Goal: Information Seeking & Learning: Learn about a topic

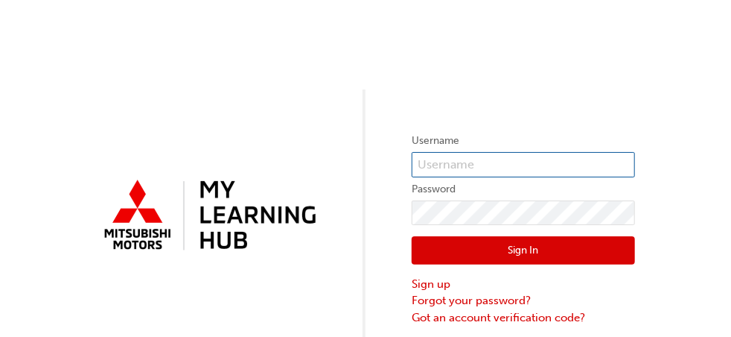
type input "simon@leofrancomotors.com.au"
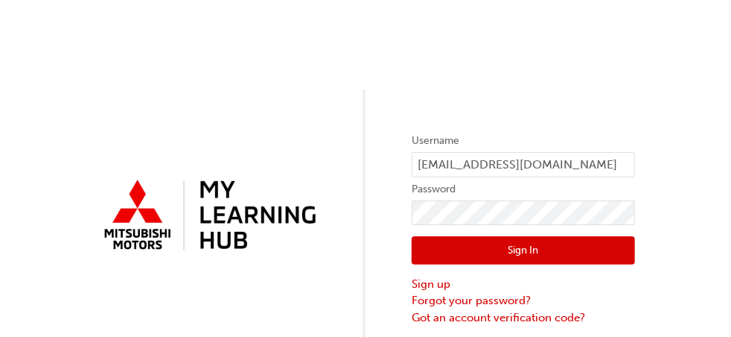
click at [530, 246] on button "Sign In" at bounding box center [523, 250] width 223 height 28
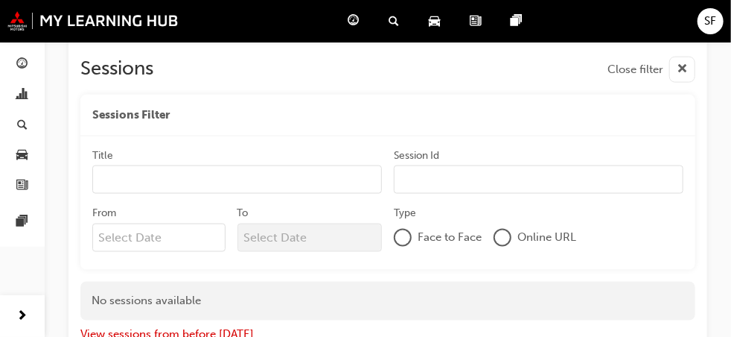
scroll to position [875, 0]
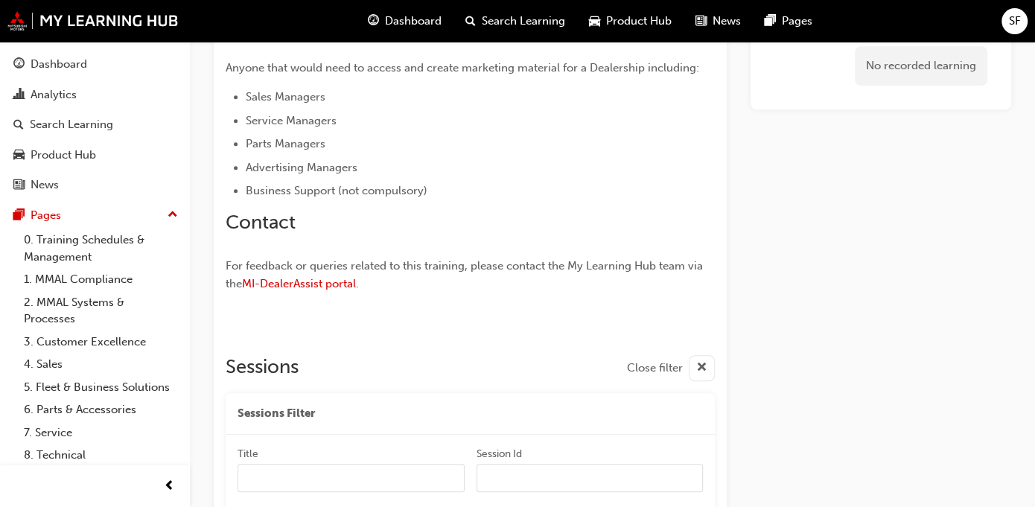
scroll to position [633, 0]
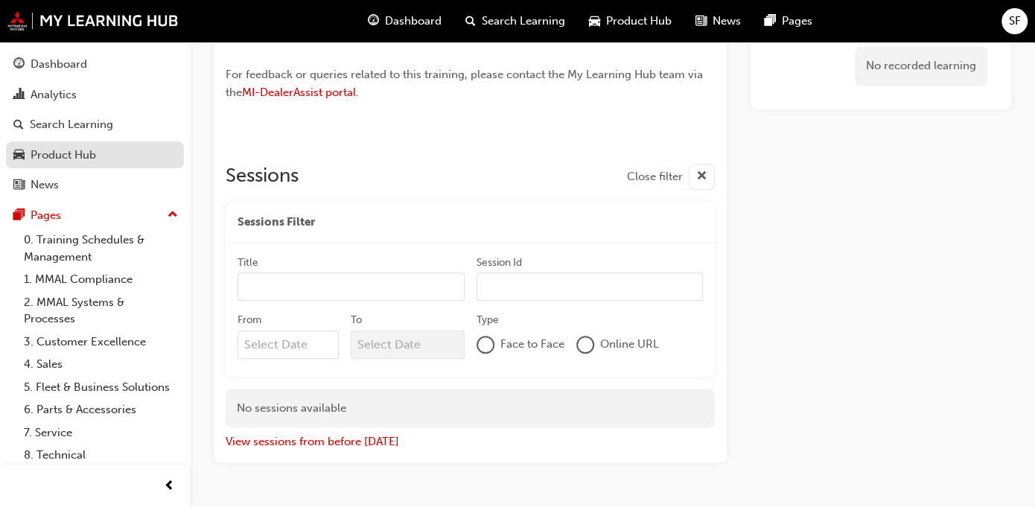
click at [84, 153] on div "Product Hub" at bounding box center [64, 155] width 66 height 17
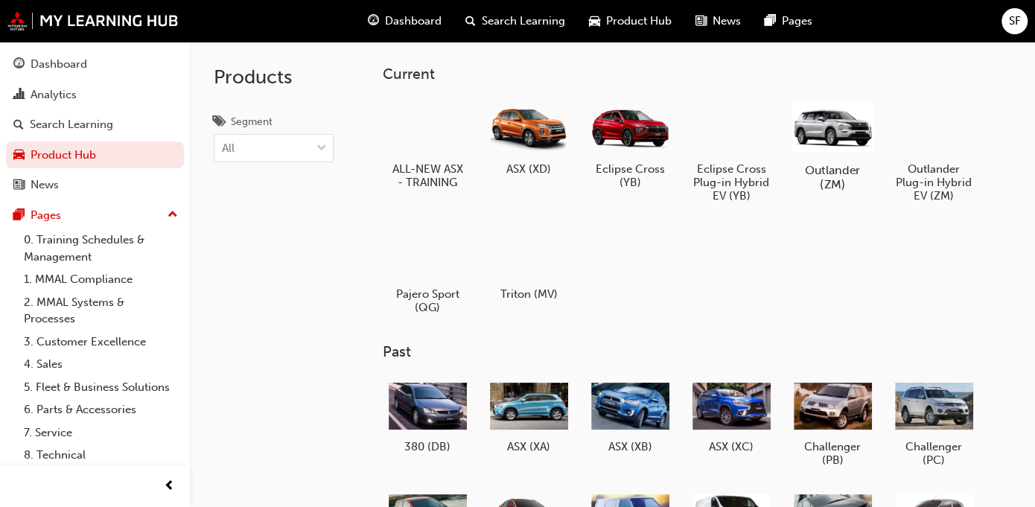
click at [819, 163] on h5 "Outlander (ZM)" at bounding box center [832, 177] width 83 height 28
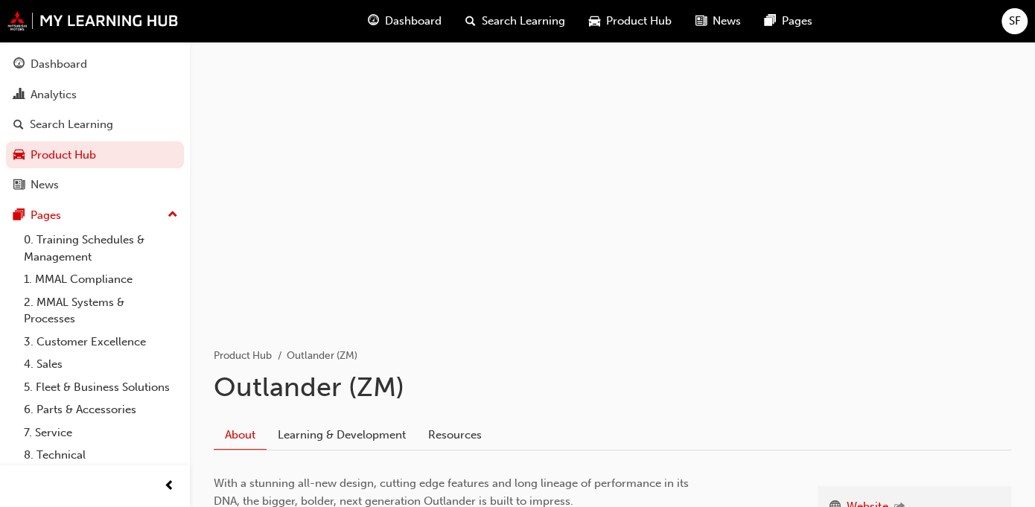
click at [418, 23] on span "Dashboard" at bounding box center [413, 21] width 57 height 17
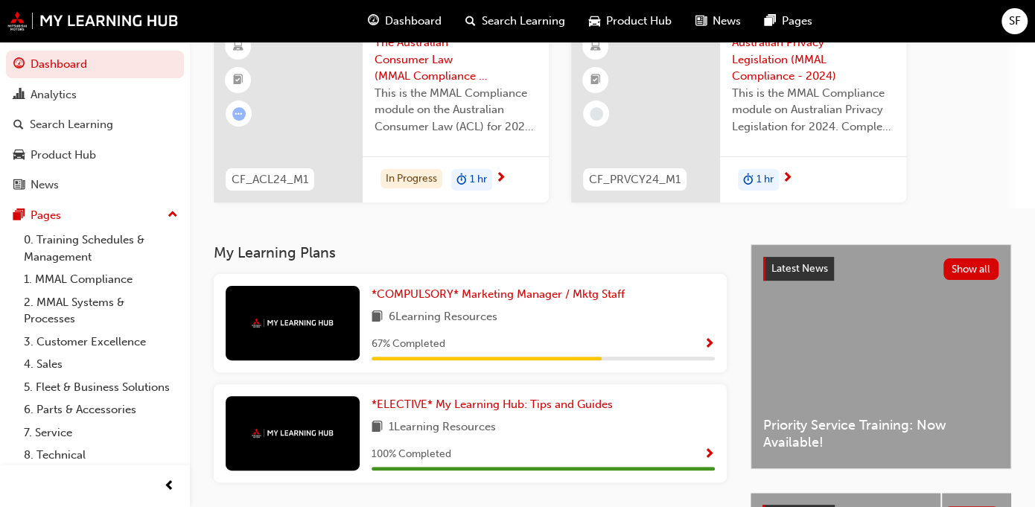
scroll to position [149, 0]
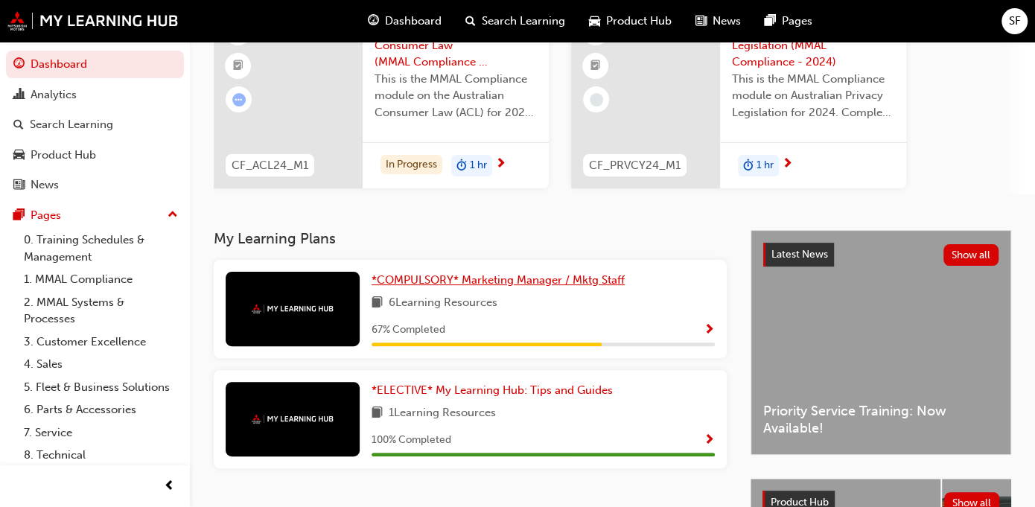
click at [522, 287] on link "*COMPULSORY* Marketing Manager / Mktg Staff" at bounding box center [501, 280] width 259 height 17
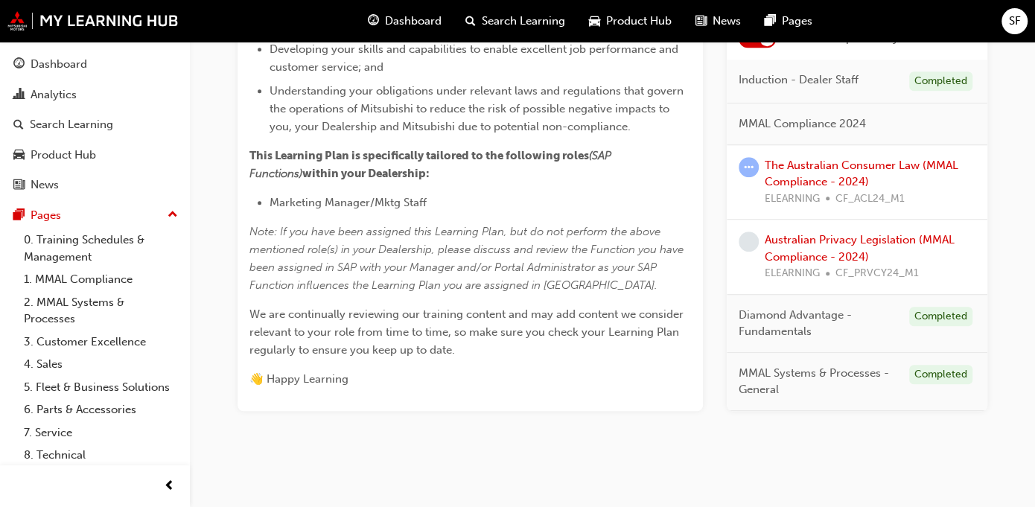
scroll to position [561, 0]
click at [835, 190] on link "The Australian Consumer Law (MMAL Compliance - 2024)" at bounding box center [862, 174] width 194 height 31
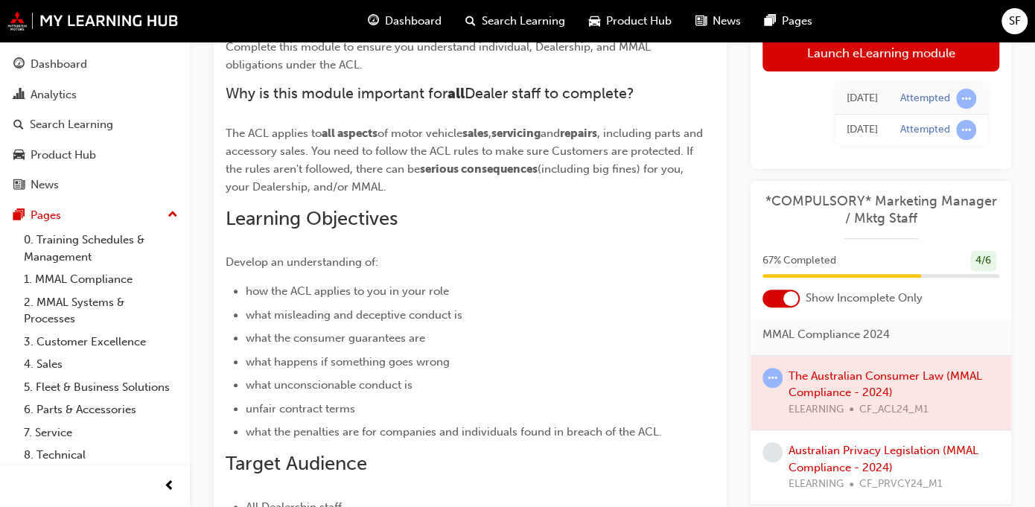
scroll to position [51, 0]
click at [862, 389] on div at bounding box center [880, 391] width 261 height 74
click at [835, 370] on div at bounding box center [880, 391] width 261 height 74
click at [809, 457] on link "Australian Privacy Legislation (MMAL Compliance - 2024)" at bounding box center [883, 457] width 190 height 31
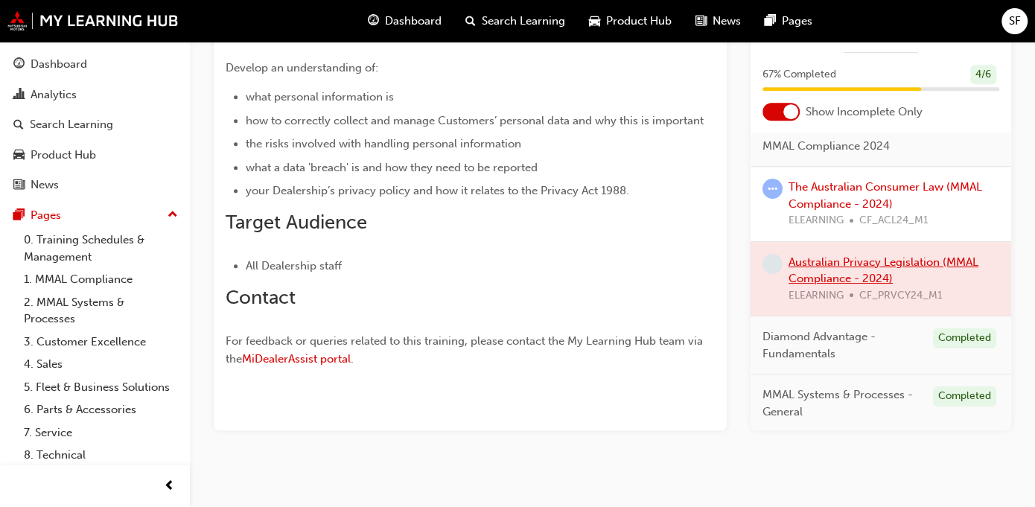
scroll to position [555, 0]
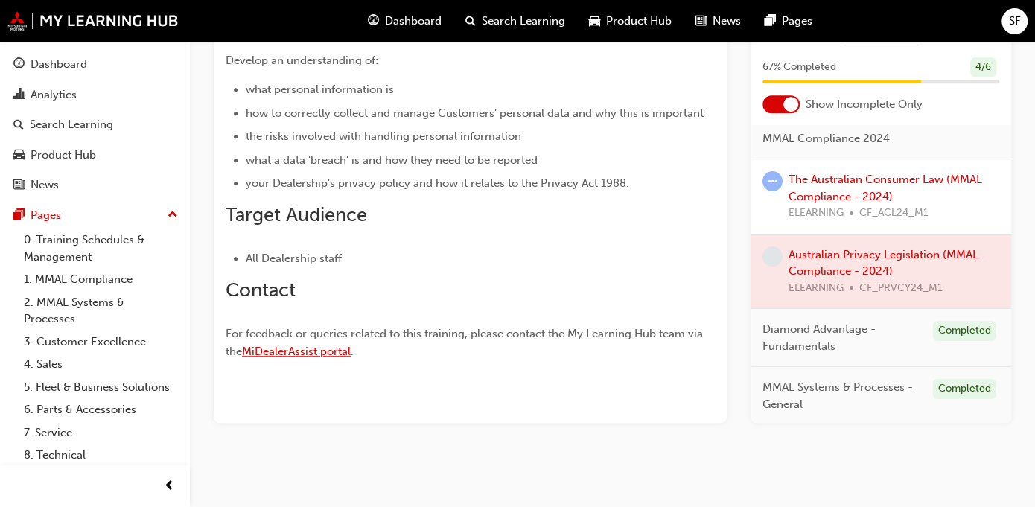
click at [332, 350] on span "MiDealerAssist portal" at bounding box center [296, 351] width 109 height 13
